Goal: Navigation & Orientation: Find specific page/section

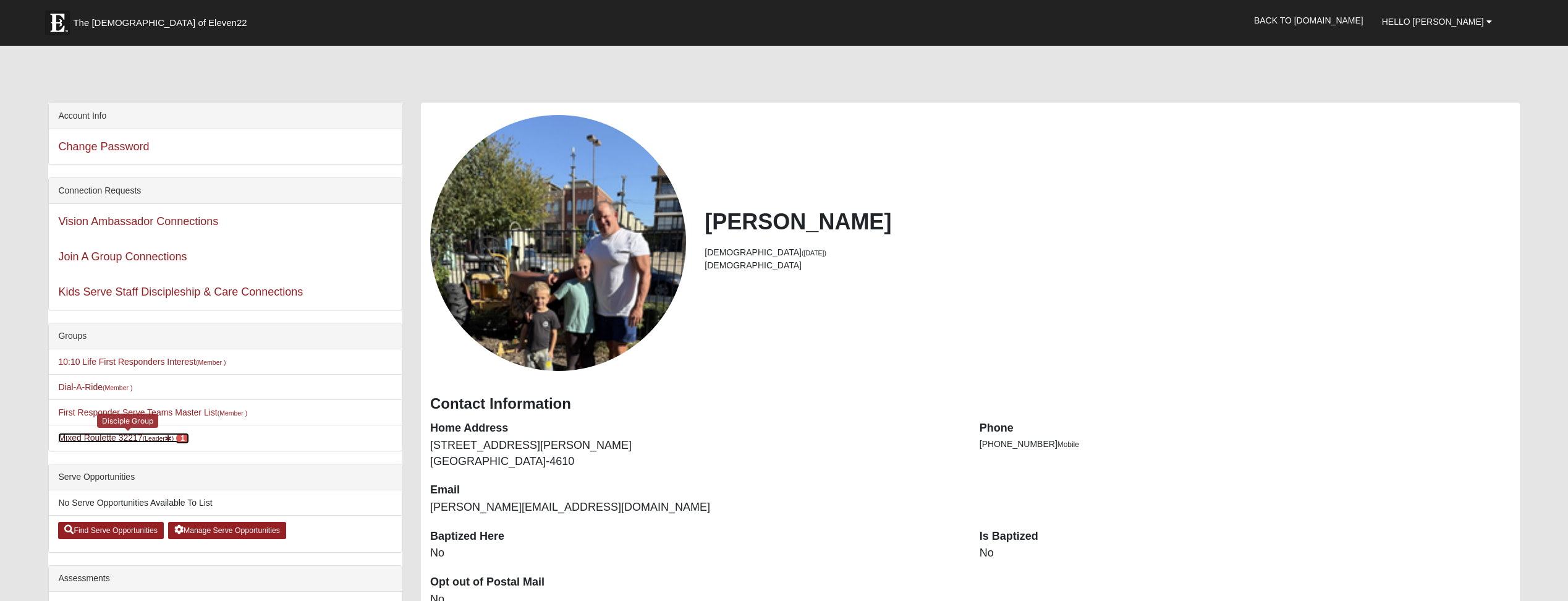
click at [170, 437] on icon at bounding box center [168, 438] width 7 height 7
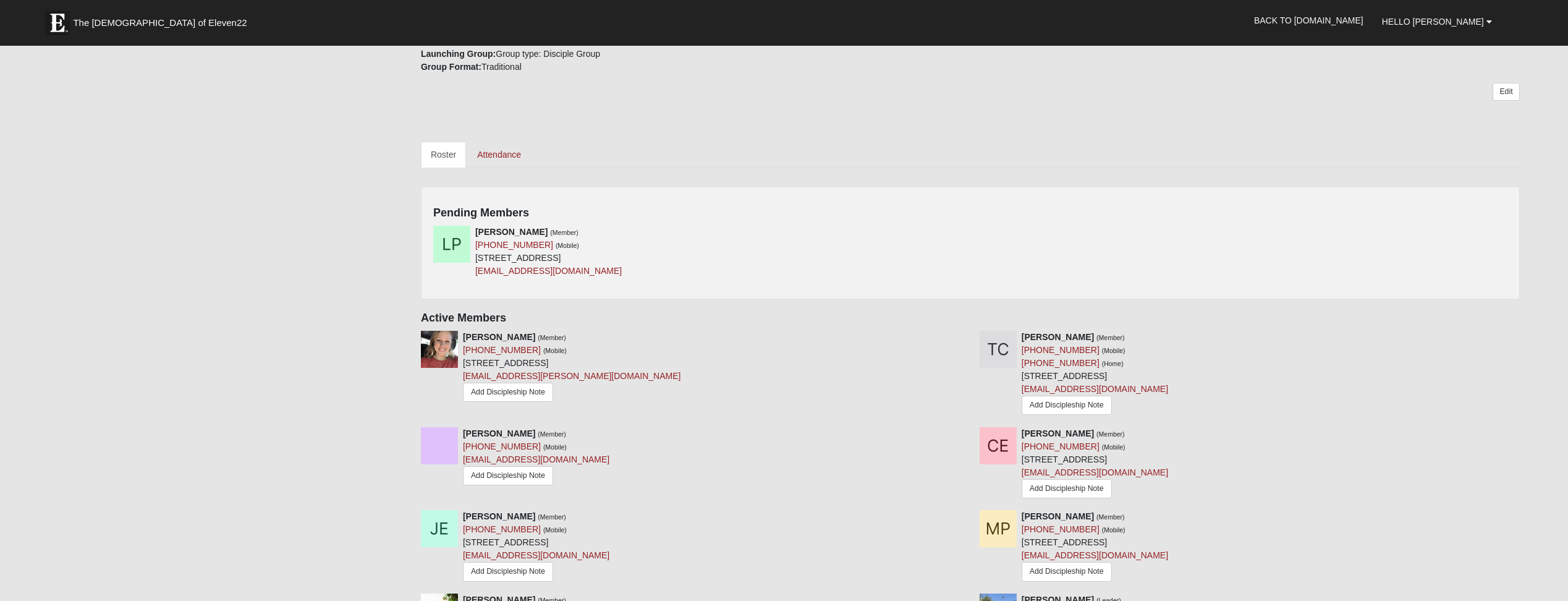
scroll to position [486, 0]
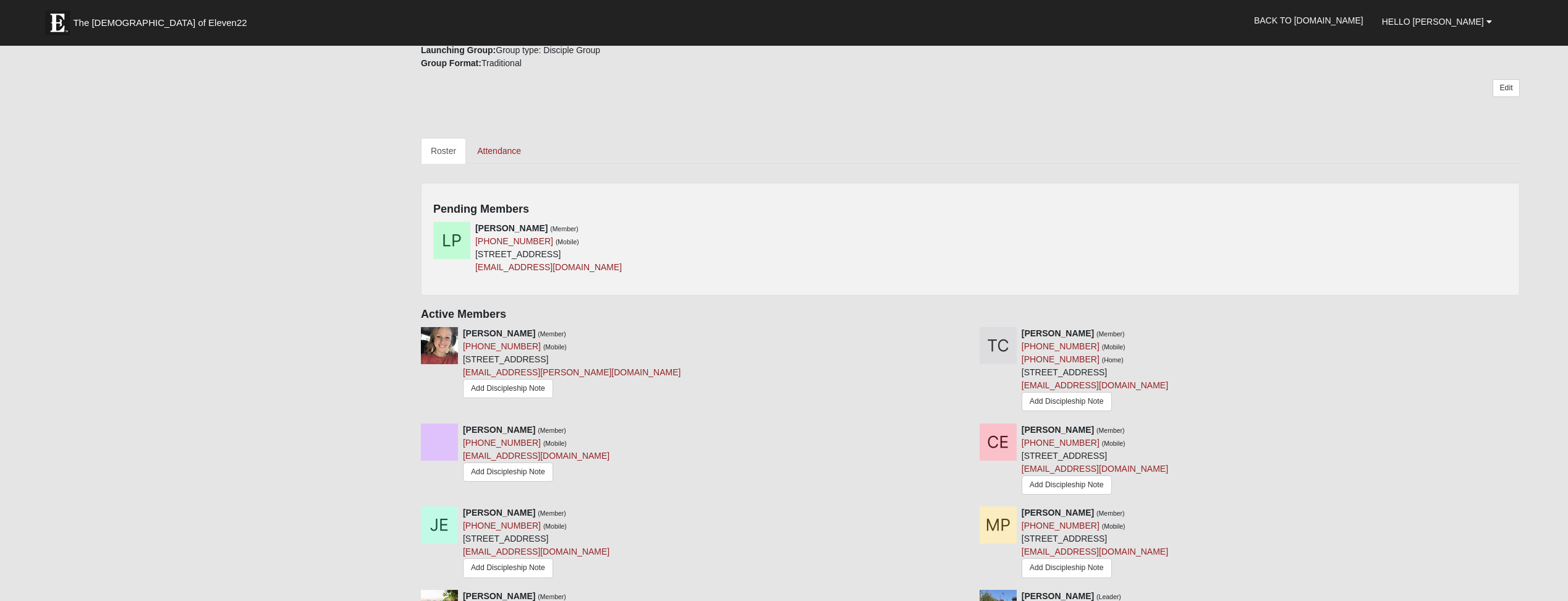
drag, startPoint x: 1333, startPoint y: 259, endPoint x: 1504, endPoint y: 193, distance: 183.3
click at [1504, 193] on div "Pending Members [PERSON_NAME] (Member) [PHONE_NUMBER] (Mobile) [STREET_ADDRESS]…" at bounding box center [970, 239] width 1098 height 113
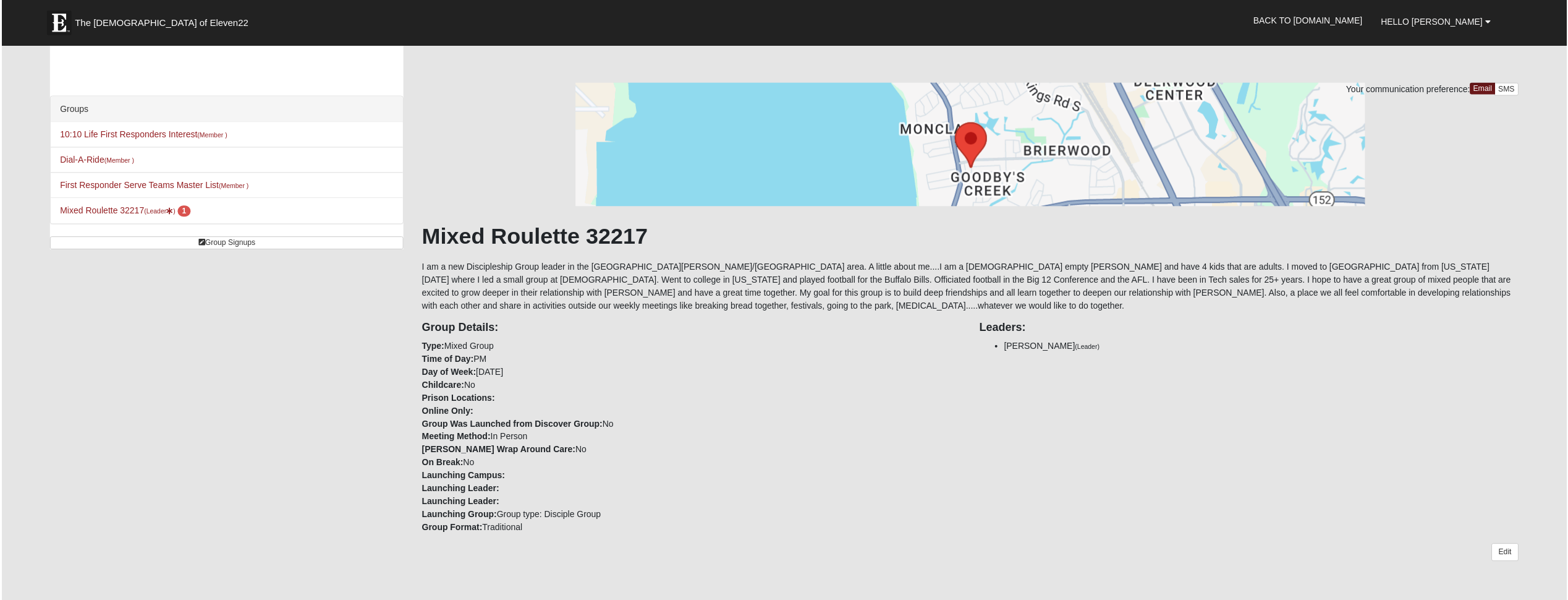
scroll to position [0, 0]
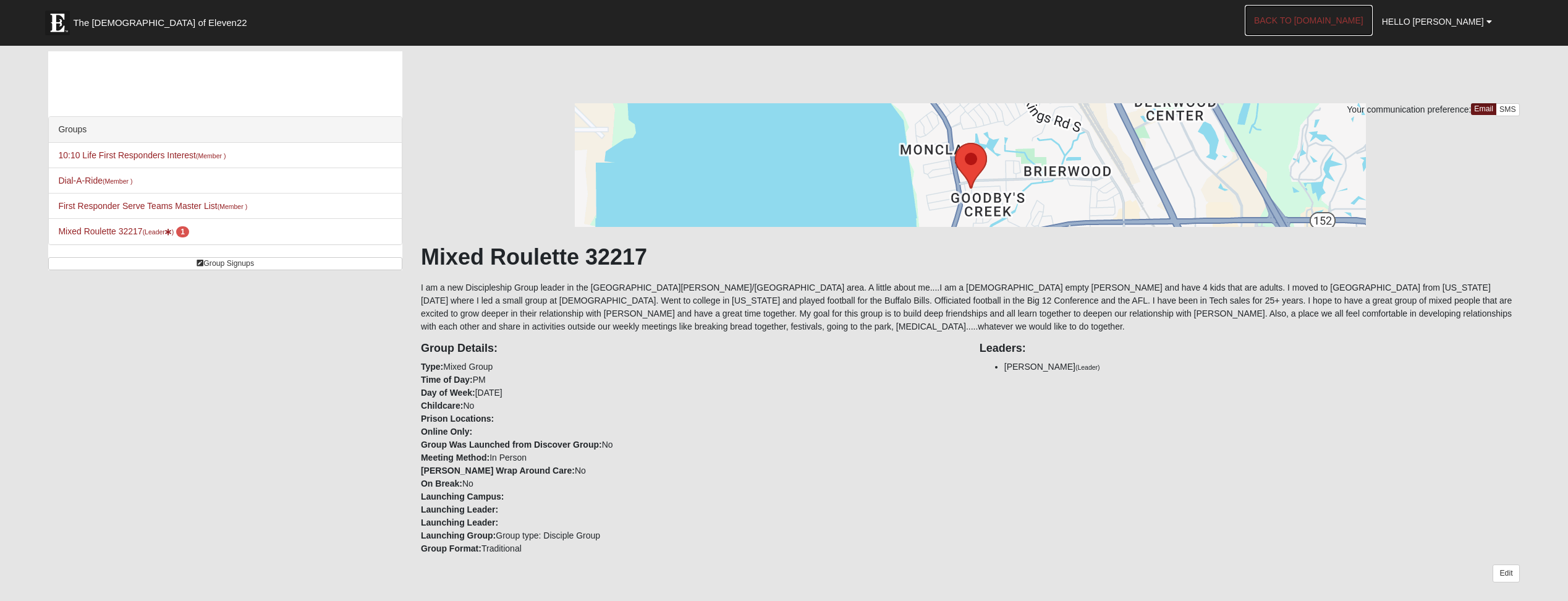
click at [1317, 6] on link "Back to [DOMAIN_NAME]" at bounding box center [1308, 20] width 128 height 31
click at [130, 225] on li "Mixed Roulette 32217 (Leader ) 1" at bounding box center [224, 231] width 353 height 26
click at [123, 232] on link "Mixed Roulette 32217 (Leader ) 1" at bounding box center [122, 231] width 130 height 10
click at [1322, 17] on link "Back to [DOMAIN_NAME]" at bounding box center [1308, 20] width 128 height 31
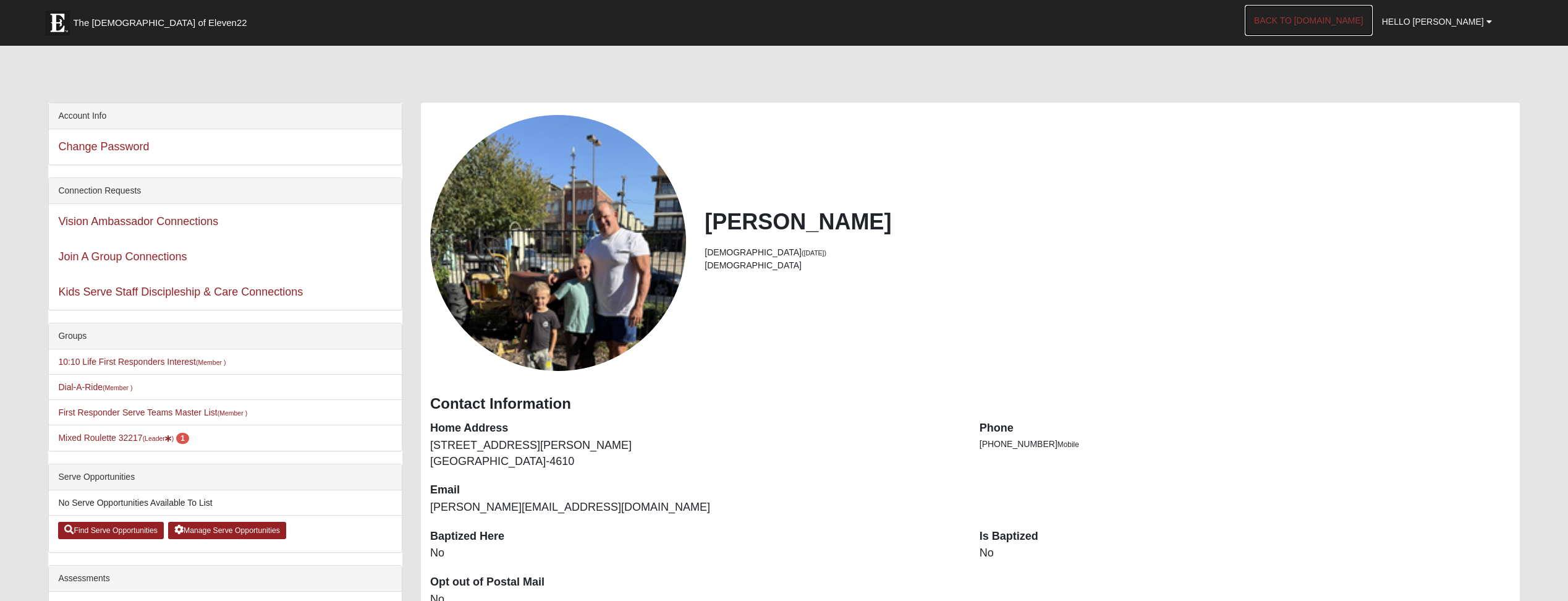
click at [1331, 19] on link "Back to [DOMAIN_NAME]" at bounding box center [1308, 20] width 128 height 31
